Goal: Task Accomplishment & Management: Manage account settings

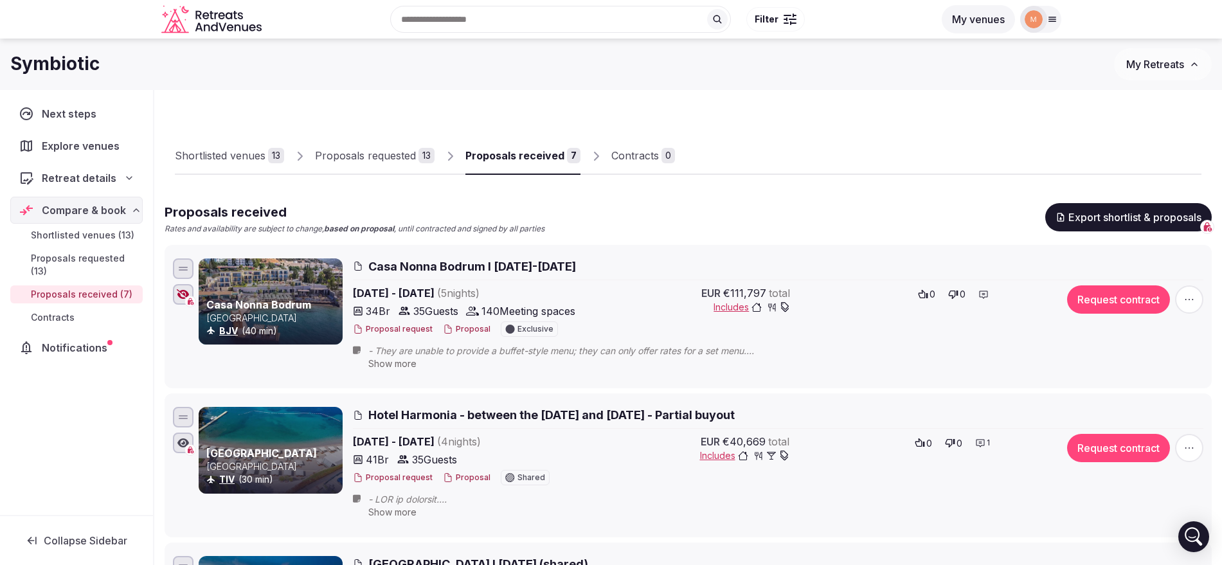
click at [1169, 63] on span "My Retreats" at bounding box center [1155, 64] width 58 height 13
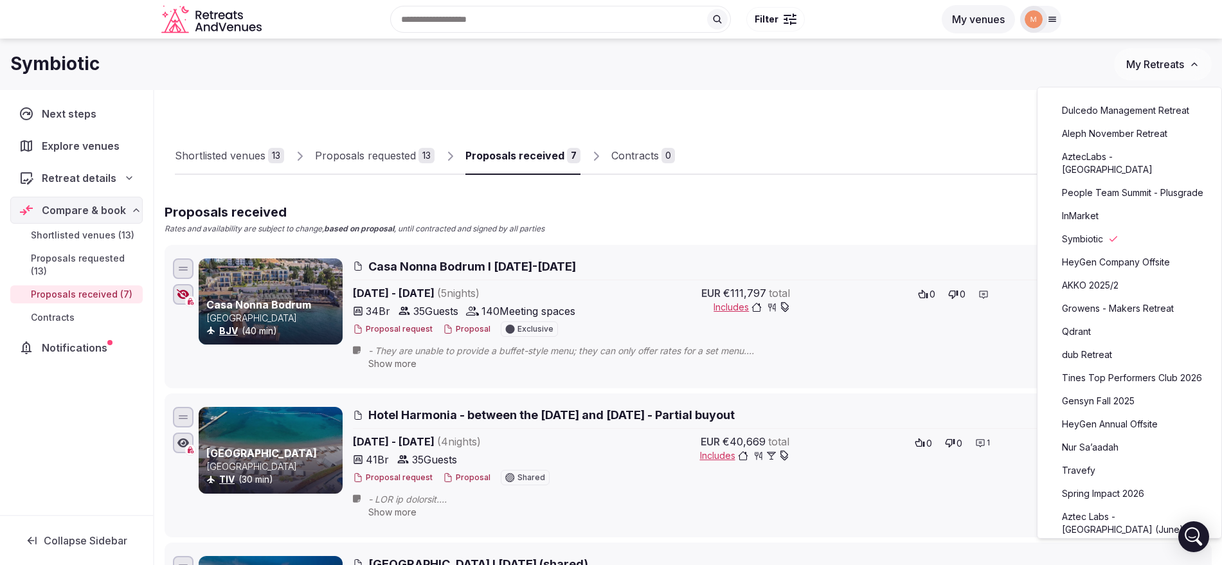
click at [1139, 135] on link "Aleph November Retreat" at bounding box center [1129, 133] width 158 height 21
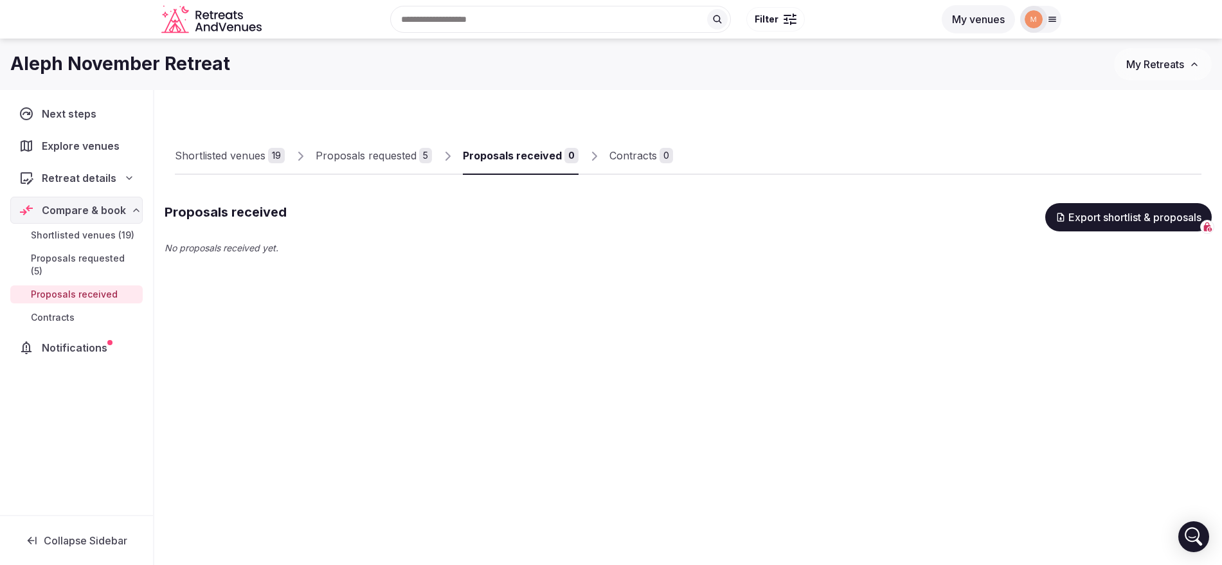
click at [238, 152] on div "Shortlisted venues" at bounding box center [220, 155] width 91 height 15
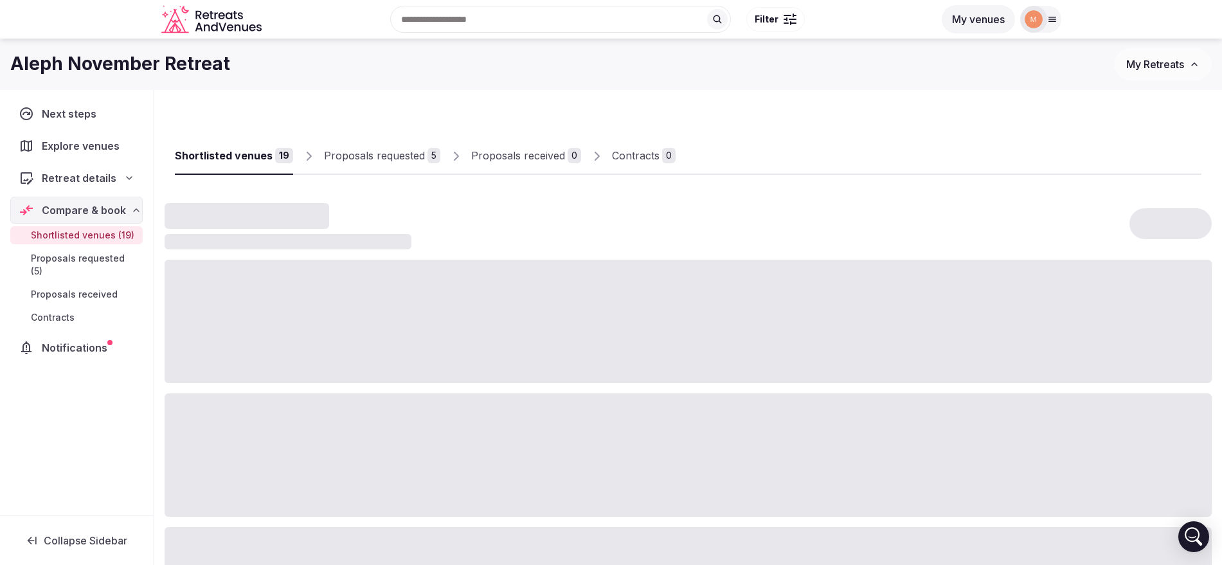
click at [384, 150] on div "Proposals requested" at bounding box center [374, 155] width 101 height 15
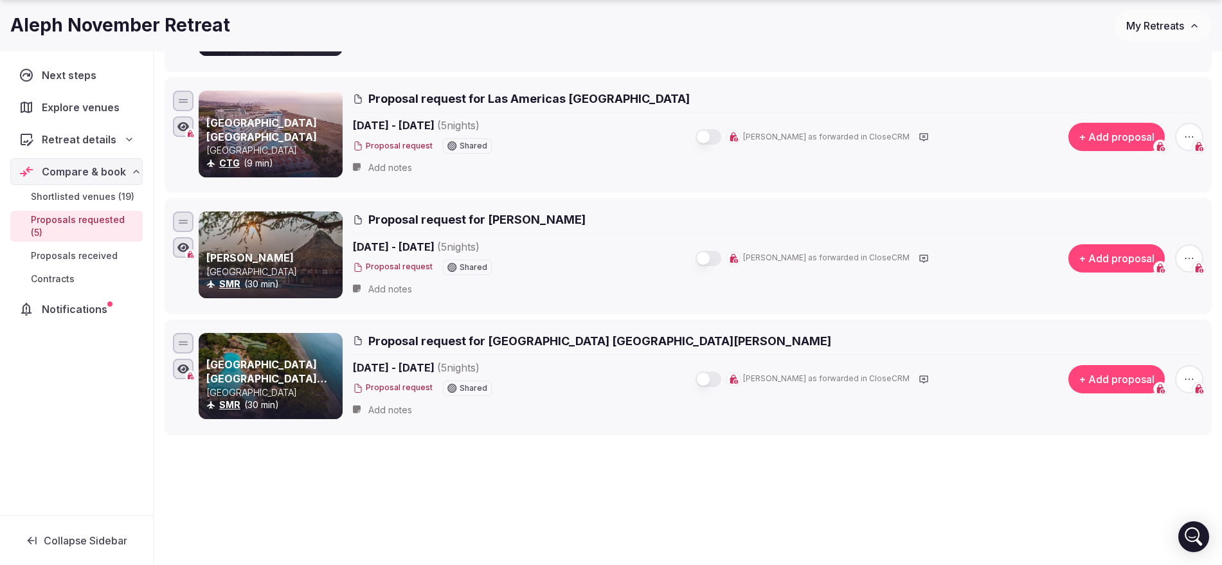
scroll to position [402, 0]
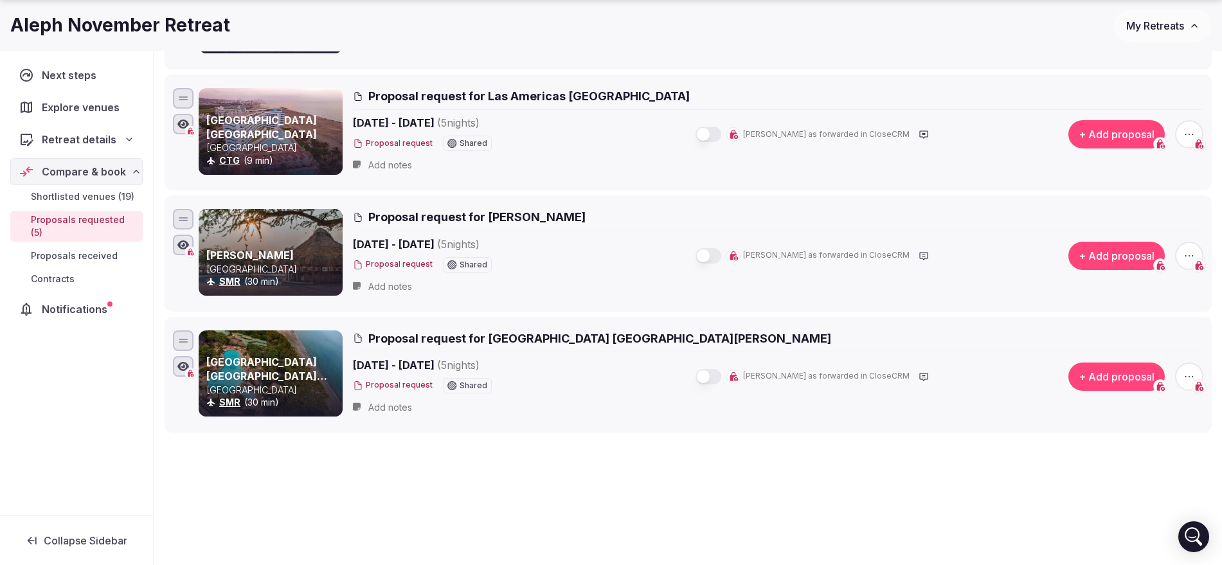
click at [1189, 254] on icon "button" at bounding box center [1189, 255] width 13 height 13
click at [1154, 186] on button "Withdraw proposal request" at bounding box center [1141, 177] width 147 height 21
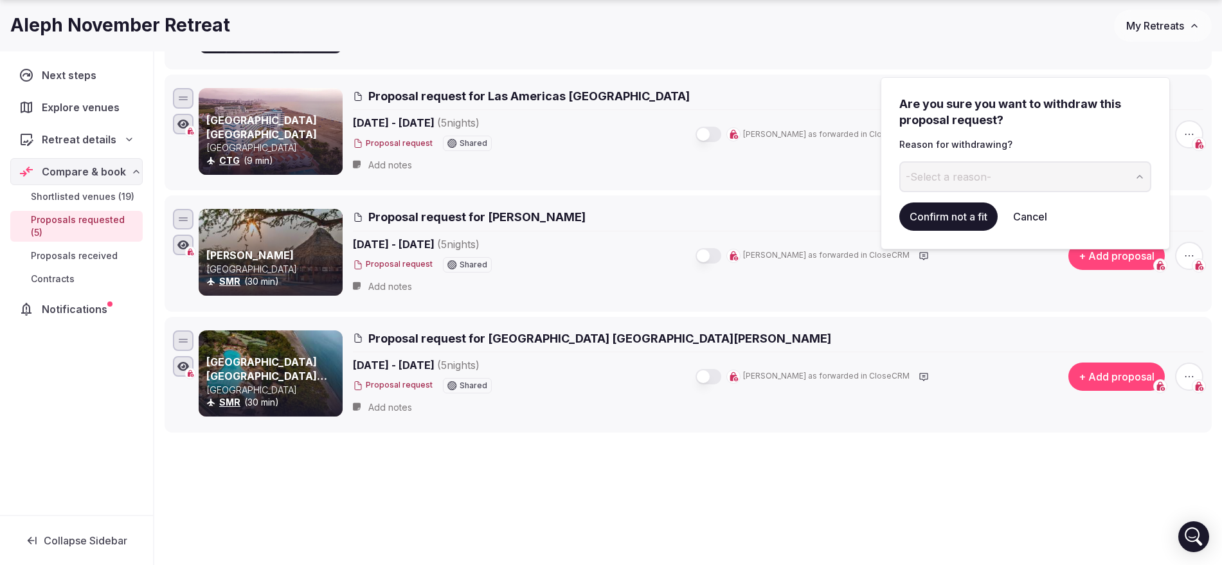
click at [1055, 168] on button "-Select a reason-" at bounding box center [1025, 176] width 252 height 31
click at [974, 222] on button "Confirm not a fit" at bounding box center [948, 216] width 98 height 28
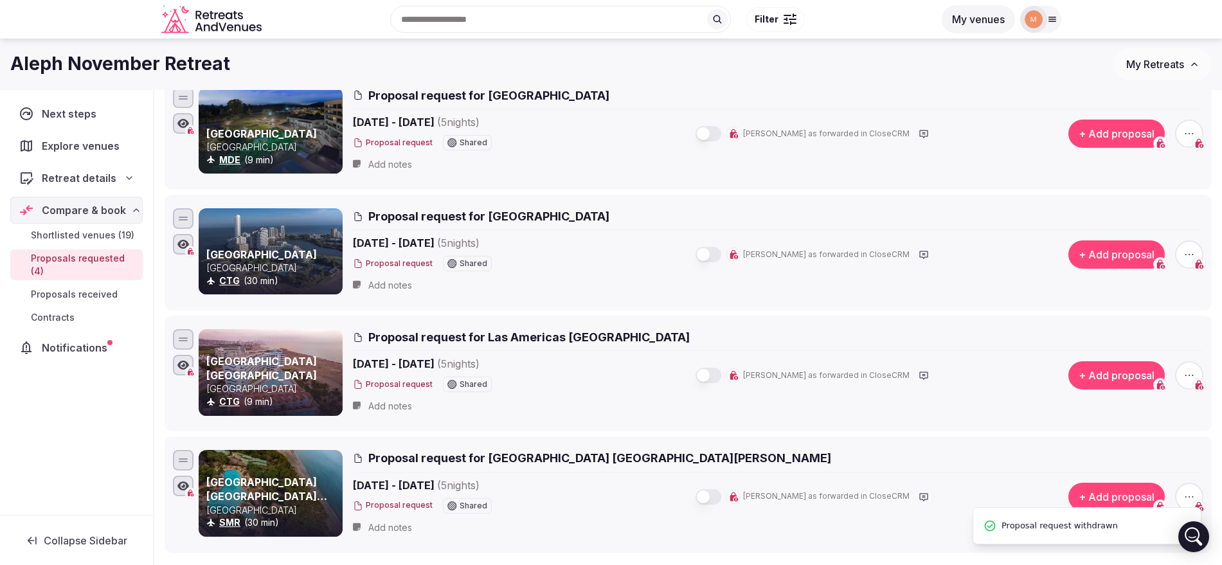
scroll to position [80, 0]
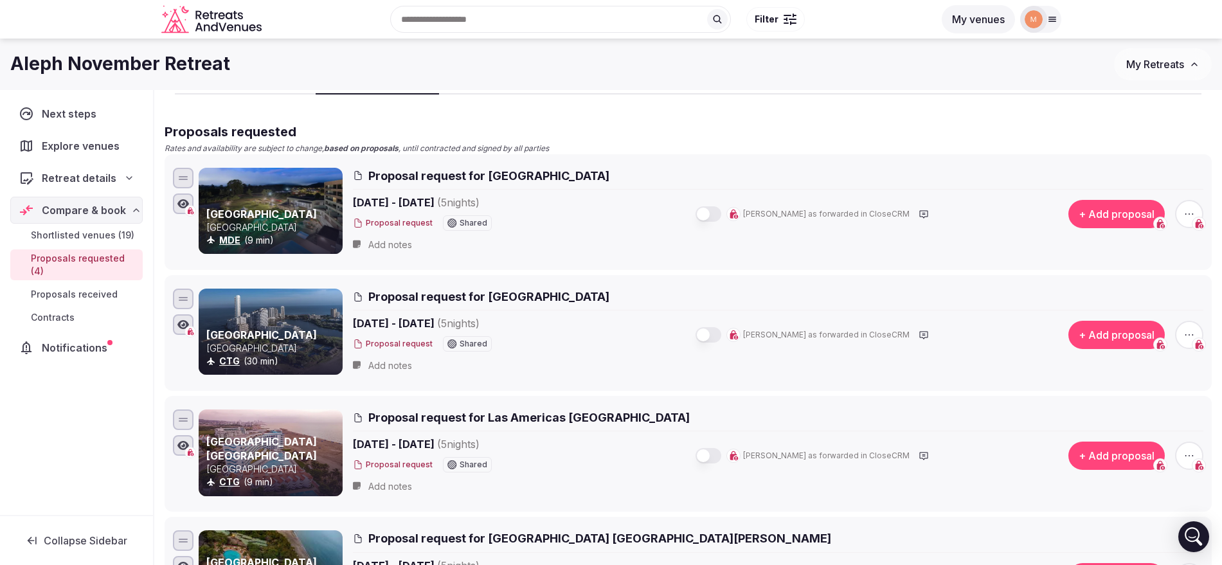
click at [1189, 209] on icon "button" at bounding box center [1189, 214] width 13 height 13
click at [1181, 138] on button "Withdraw proposal request" at bounding box center [1141, 135] width 147 height 21
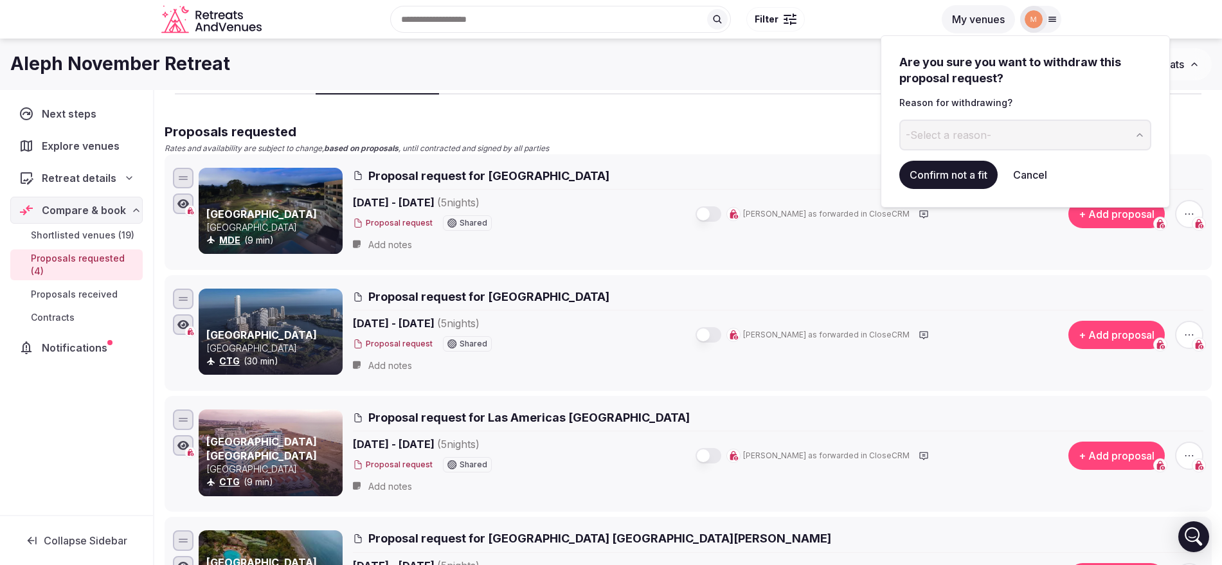
click at [1021, 134] on button "-Select a reason-" at bounding box center [1025, 135] width 252 height 31
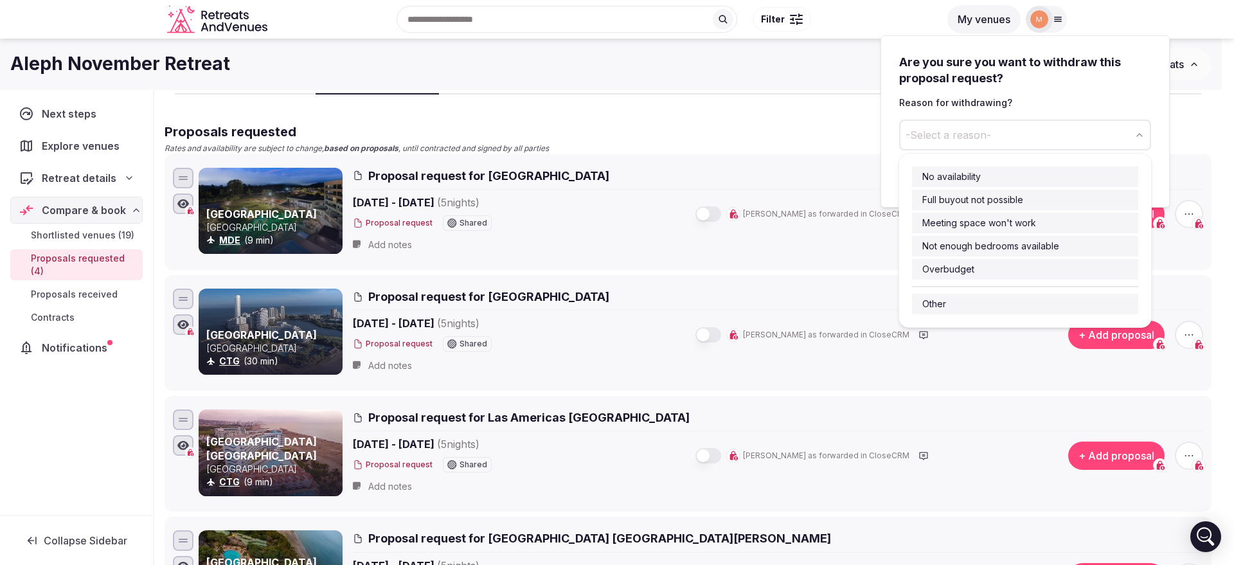
drag, startPoint x: 1008, startPoint y: 181, endPoint x: 1005, endPoint y: 306, distance: 124.7
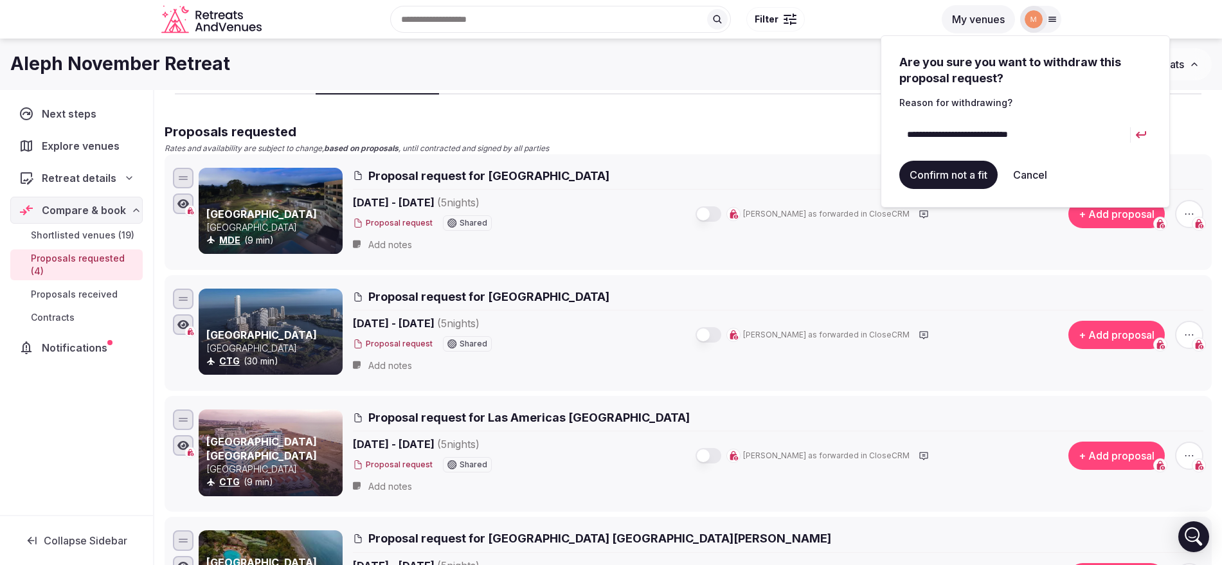
click at [1017, 132] on input "**********" at bounding box center [1014, 135] width 231 height 31
type input "**********"
click at [960, 174] on button "Confirm not a fit" at bounding box center [948, 175] width 98 height 28
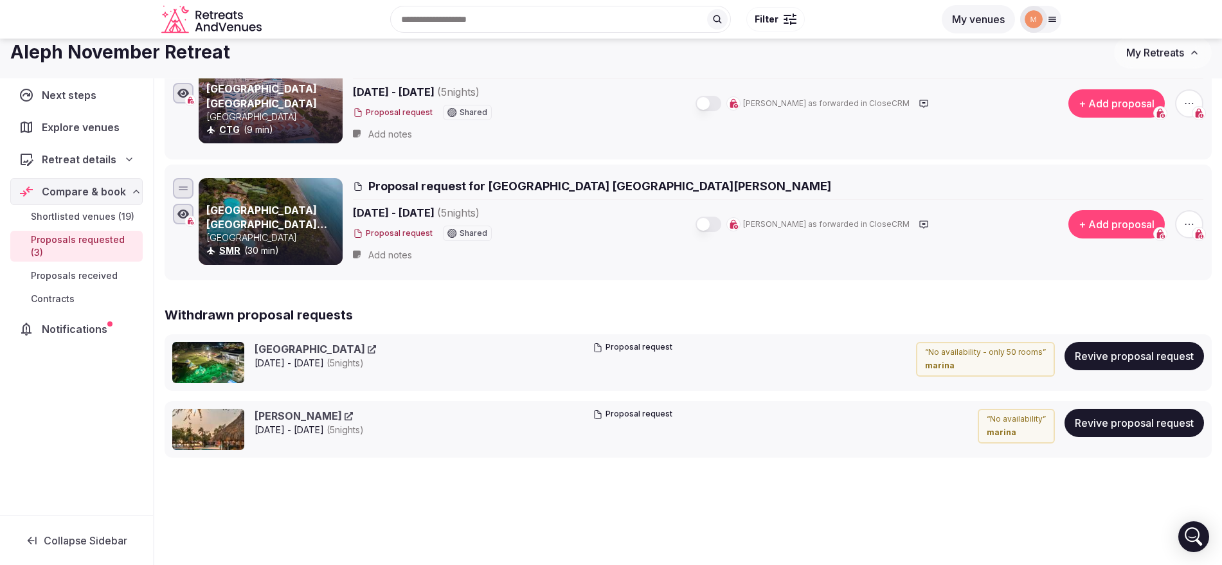
scroll to position [309, 0]
